Goal: Navigation & Orientation: Find specific page/section

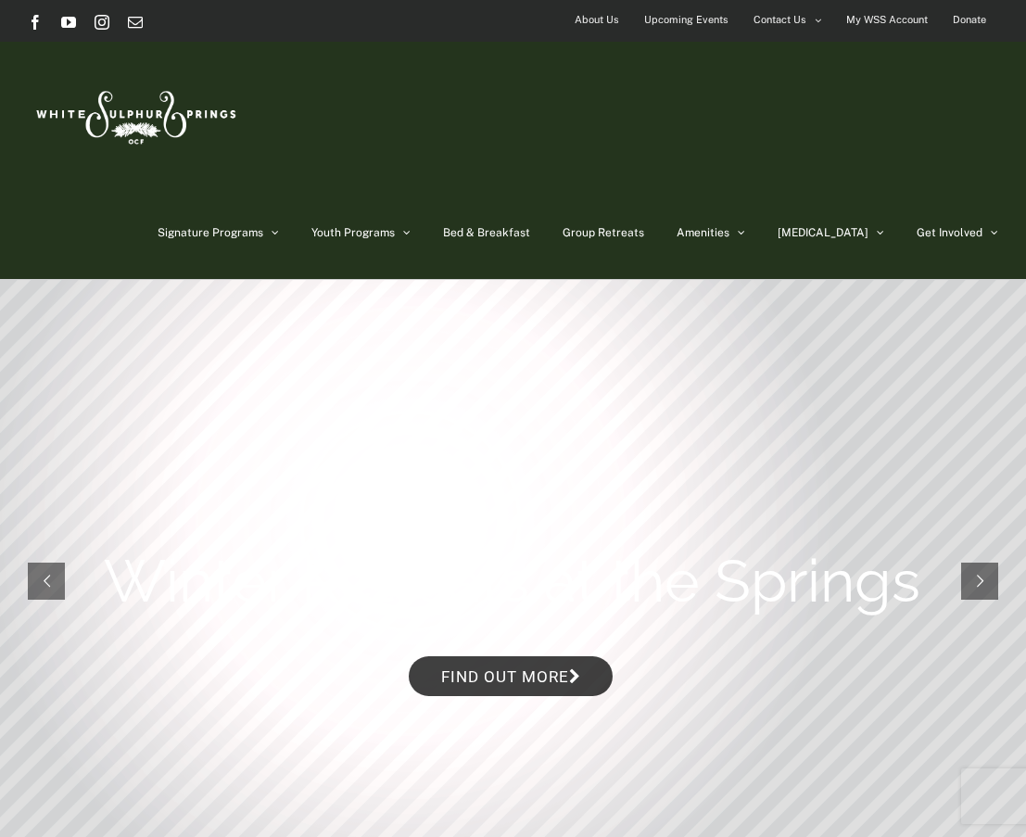
click at [599, 22] on span "About Us" at bounding box center [596, 19] width 44 height 27
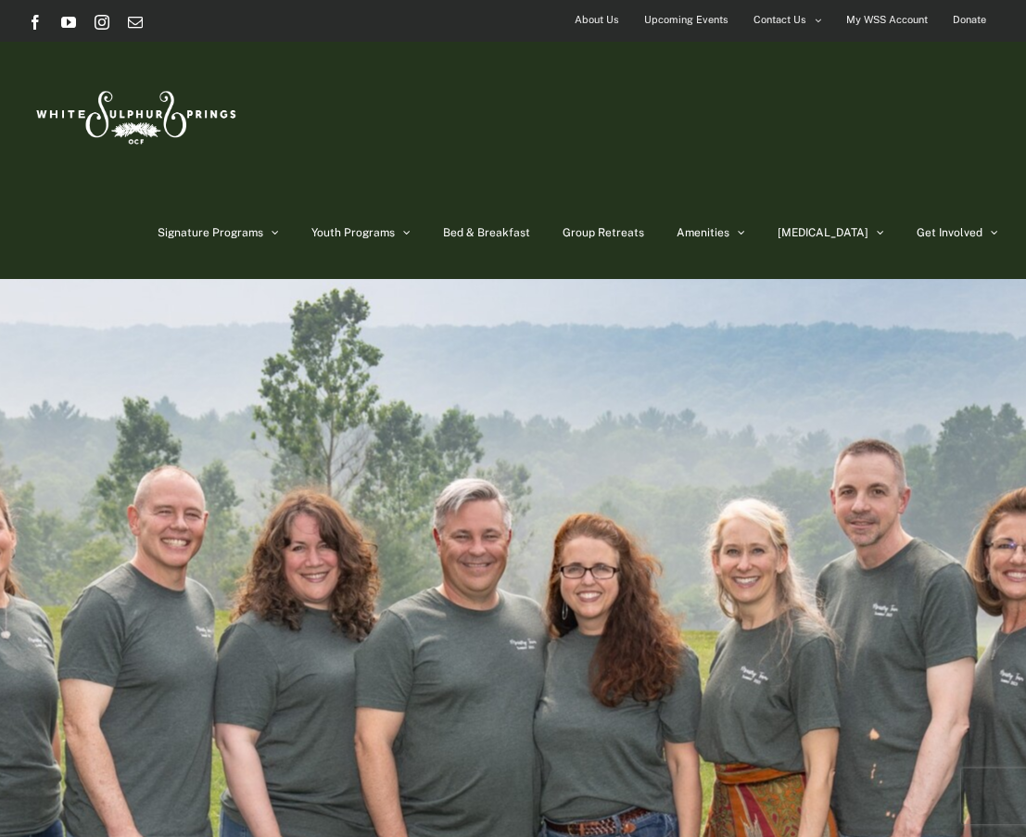
click at [597, 22] on span "About Us" at bounding box center [596, 19] width 44 height 27
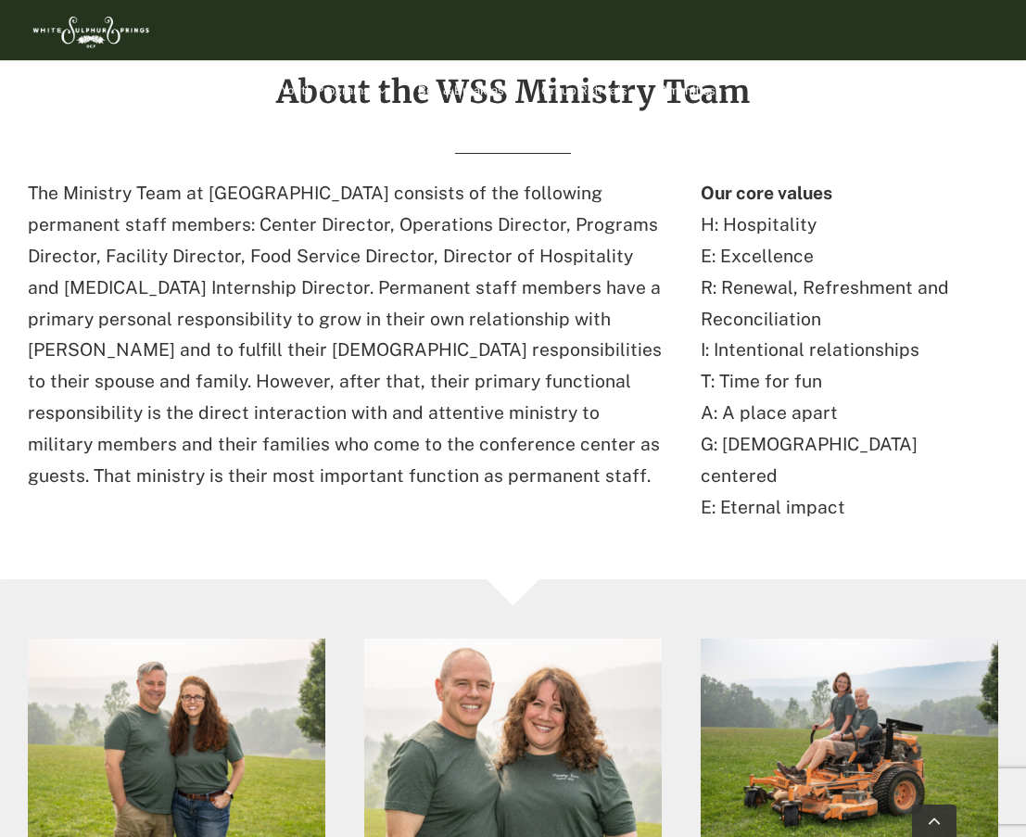
scroll to position [723, 0]
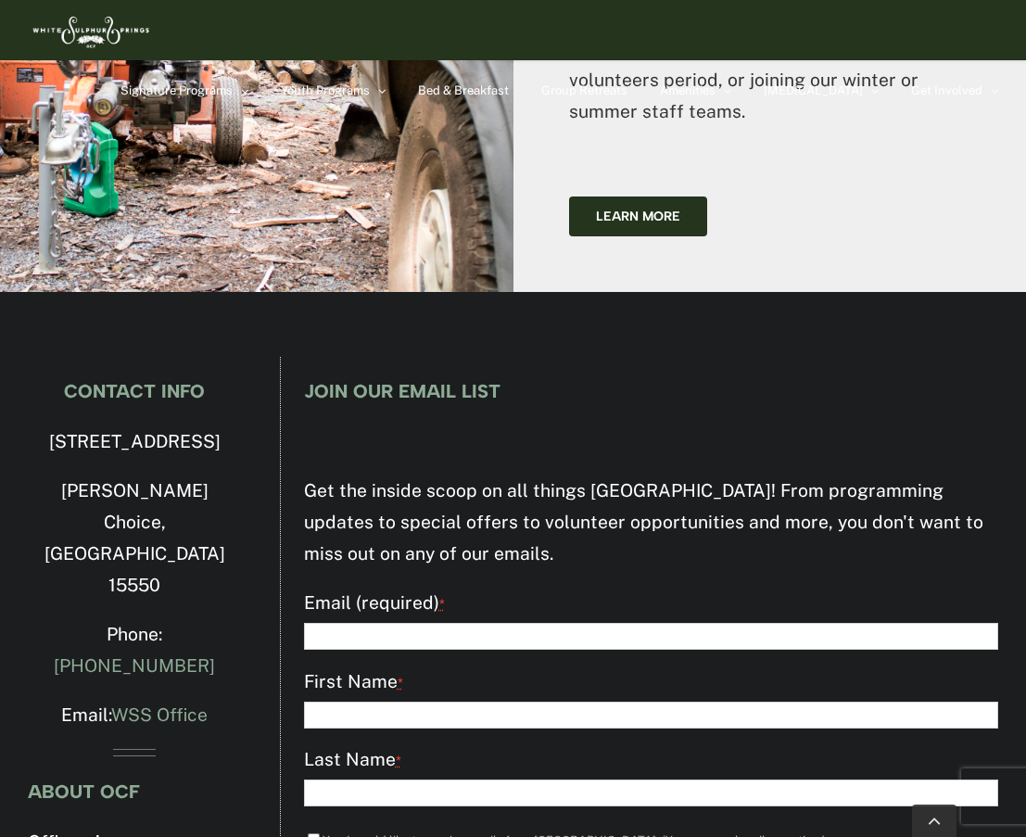
scroll to position [6351, 0]
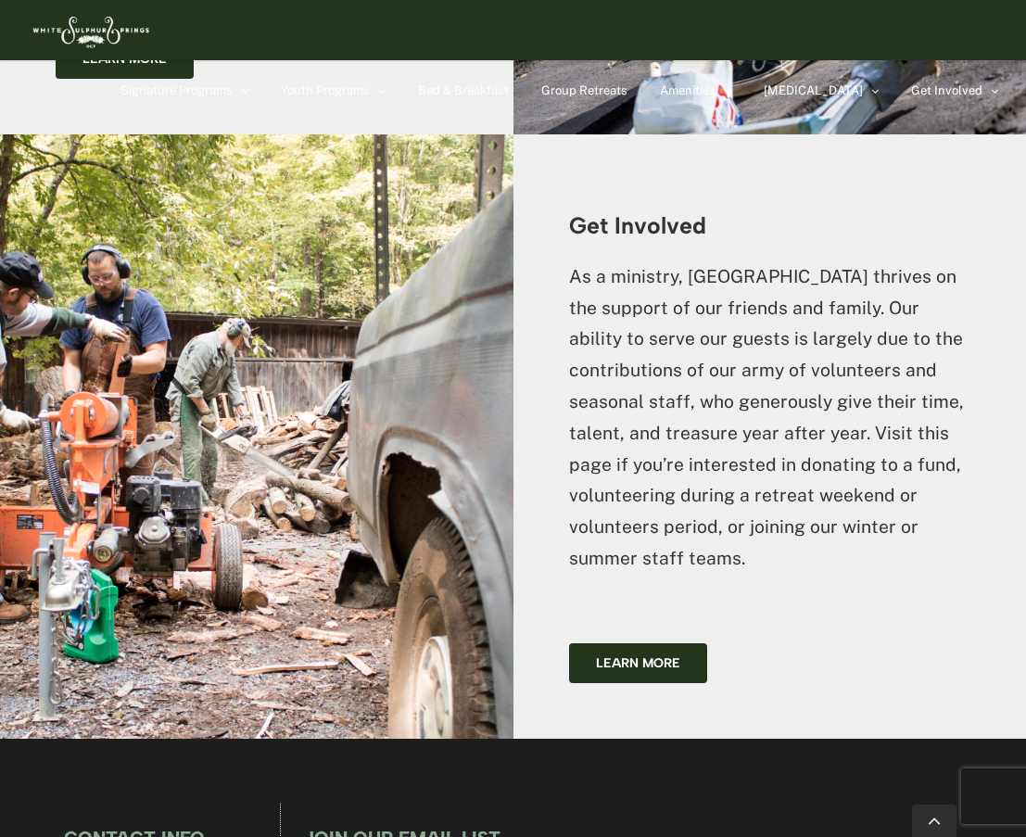
scroll to position [5888, 0]
